Goal: Information Seeking & Learning: Understand process/instructions

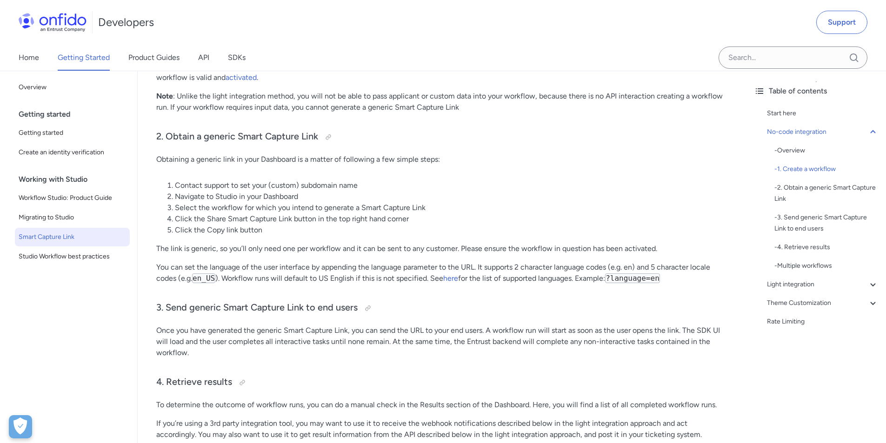
scroll to position [438, 0]
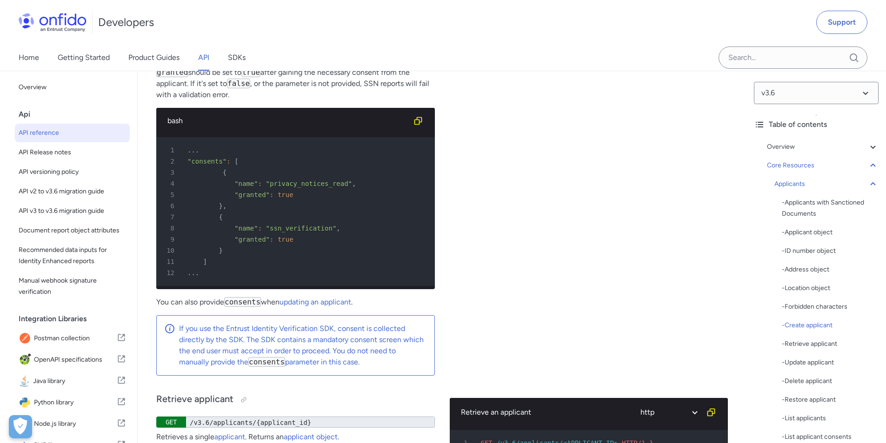
scroll to position [12774, 0]
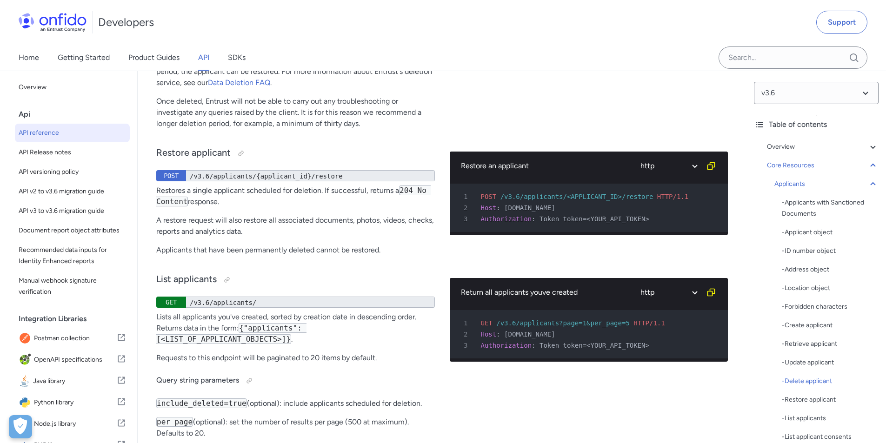
scroll to position [13146, 0]
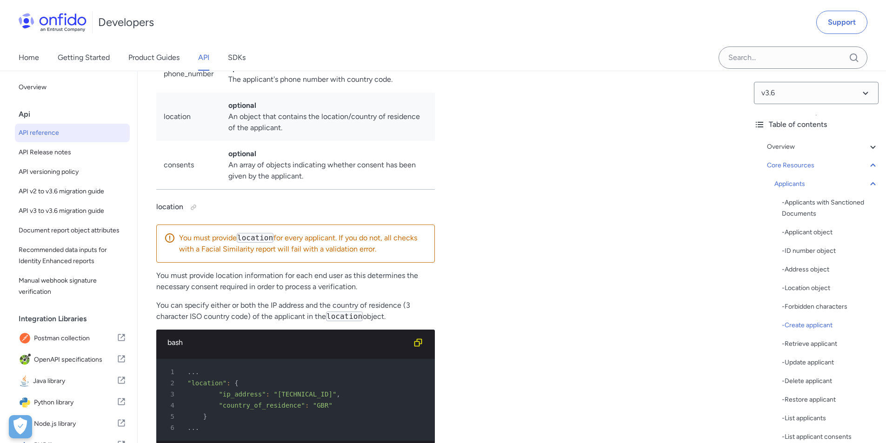
scroll to position [12076, 0]
